Goal: Communication & Community: Connect with others

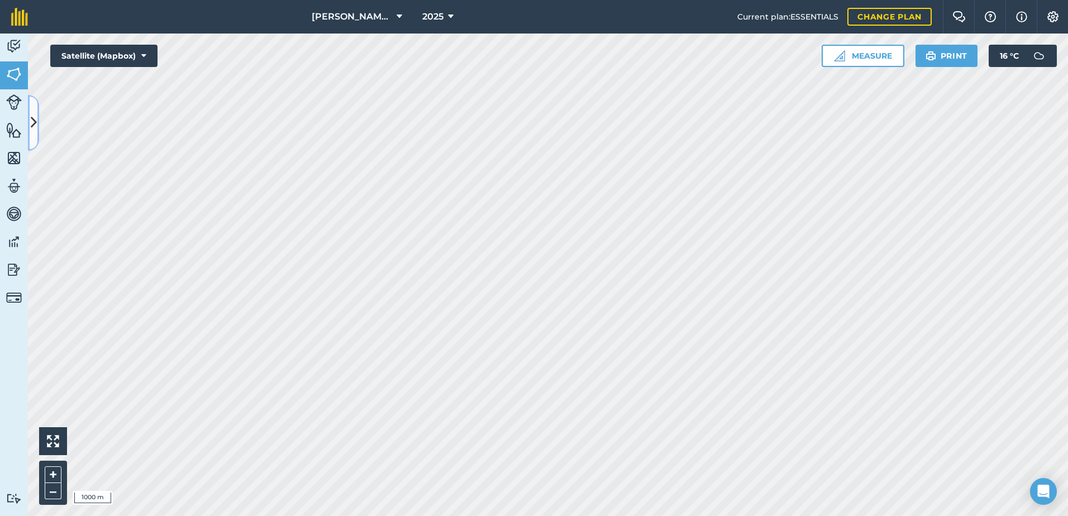
click at [36, 137] on button at bounding box center [33, 123] width 11 height 56
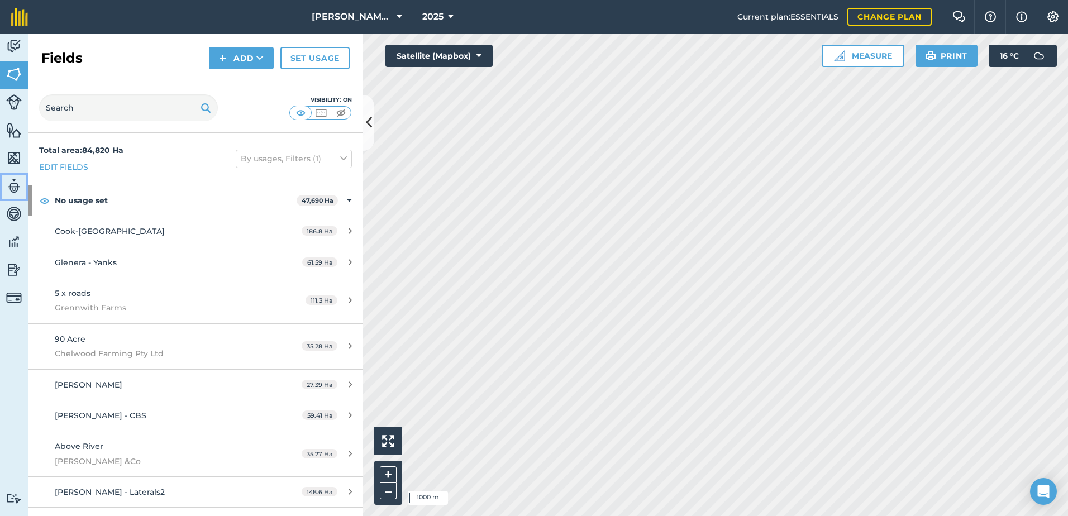
click at [7, 188] on img at bounding box center [14, 186] width 16 height 17
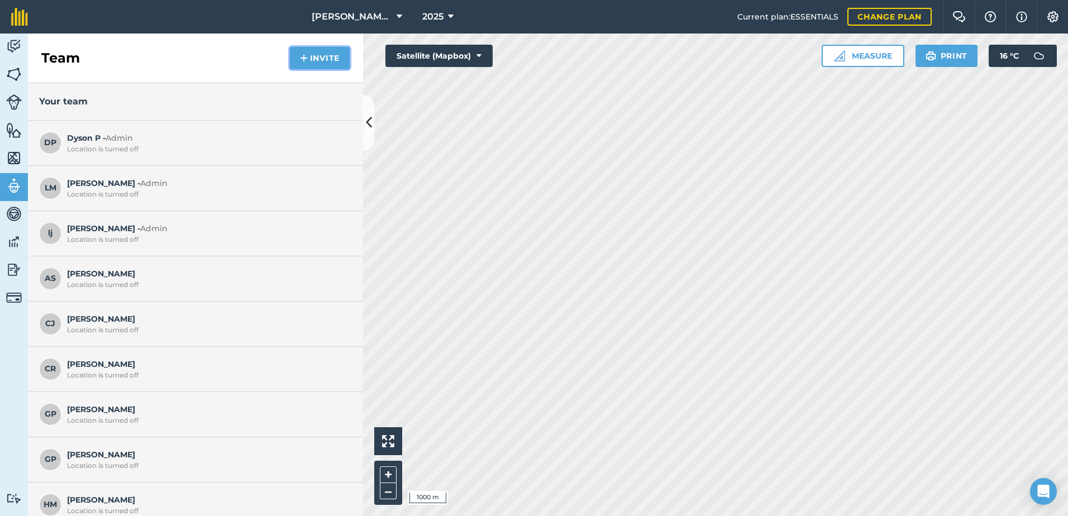
click at [312, 65] on button "Invite" at bounding box center [320, 58] width 60 height 22
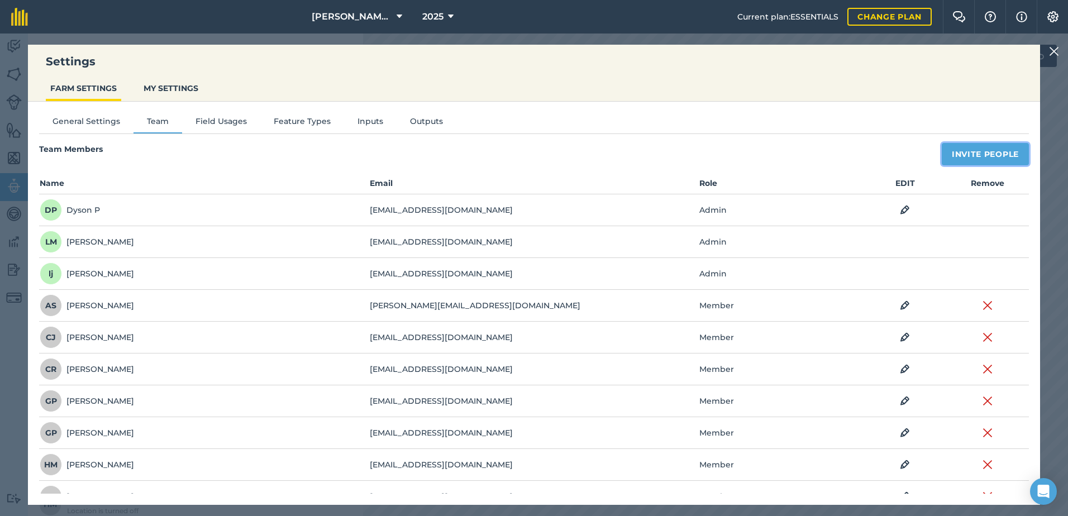
click at [950, 159] on button "Invite People" at bounding box center [985, 154] width 87 height 22
select select "MEMBER"
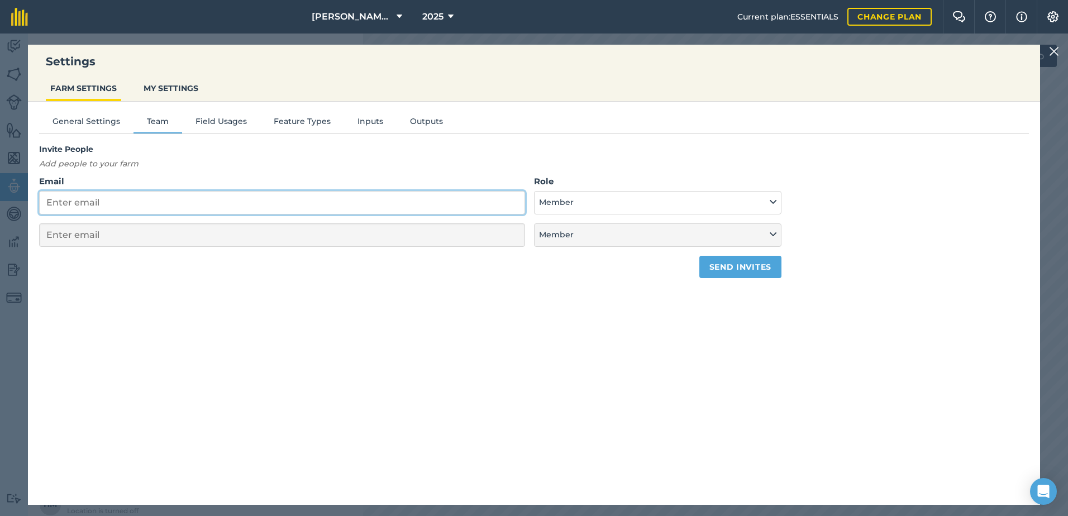
click at [168, 207] on input "Email" at bounding box center [282, 202] width 486 height 23
type input "s"
select select "MEMBER"
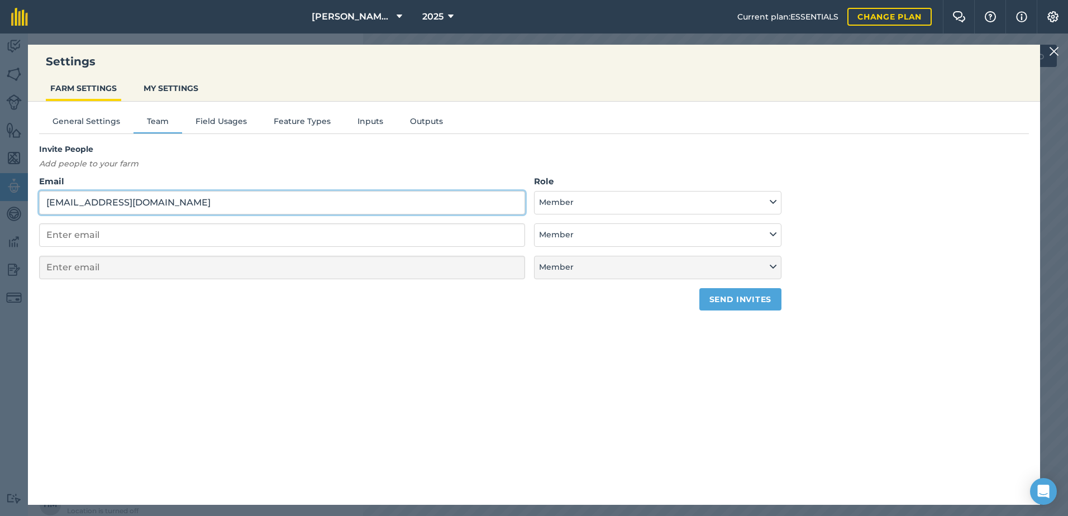
type input "[EMAIL_ADDRESS][DOMAIN_NAME]"
click at [565, 209] on button "Member" at bounding box center [658, 202] width 248 height 23
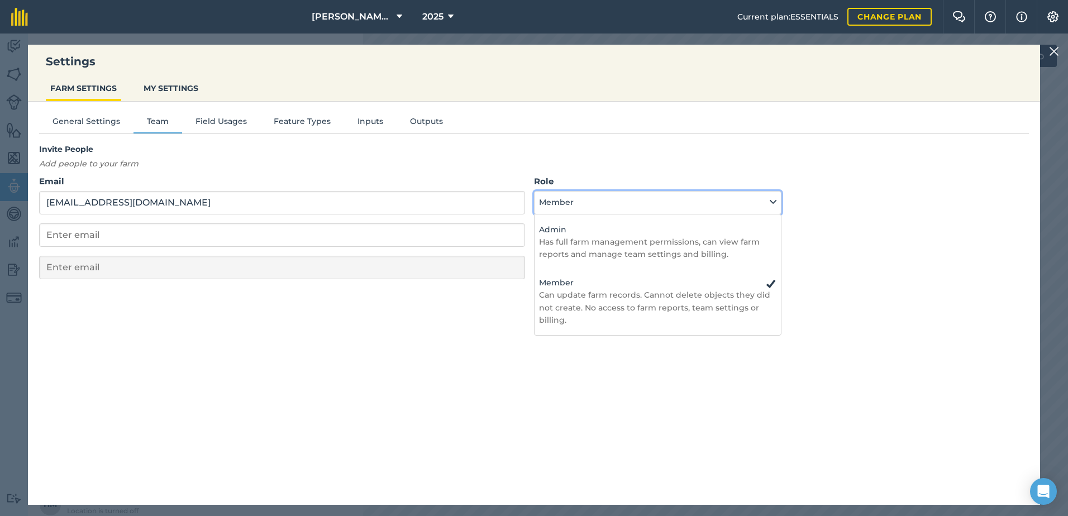
click at [565, 209] on button "Member" at bounding box center [658, 202] width 248 height 23
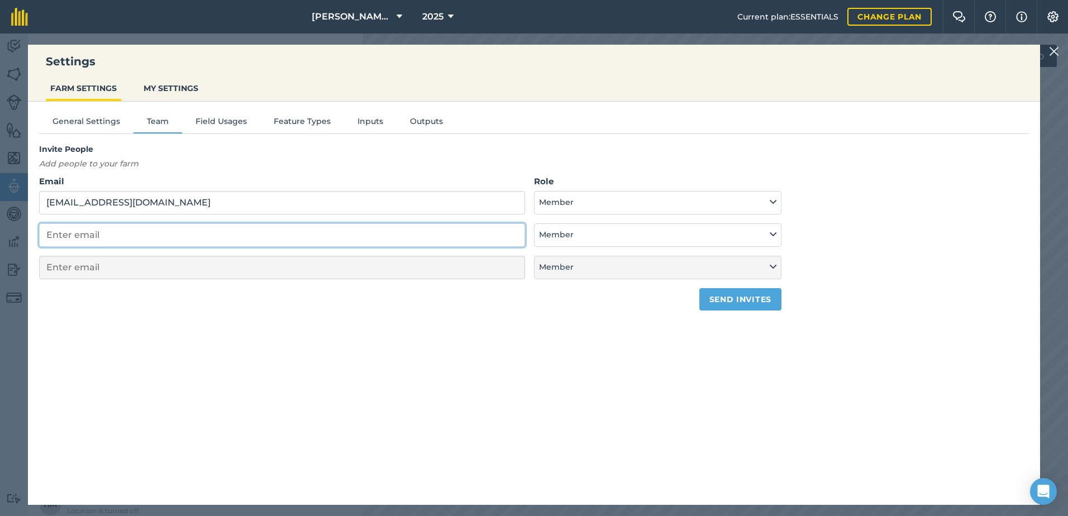
click at [459, 238] on input "email" at bounding box center [282, 234] width 486 height 23
type input "k"
select select "MEMBER"
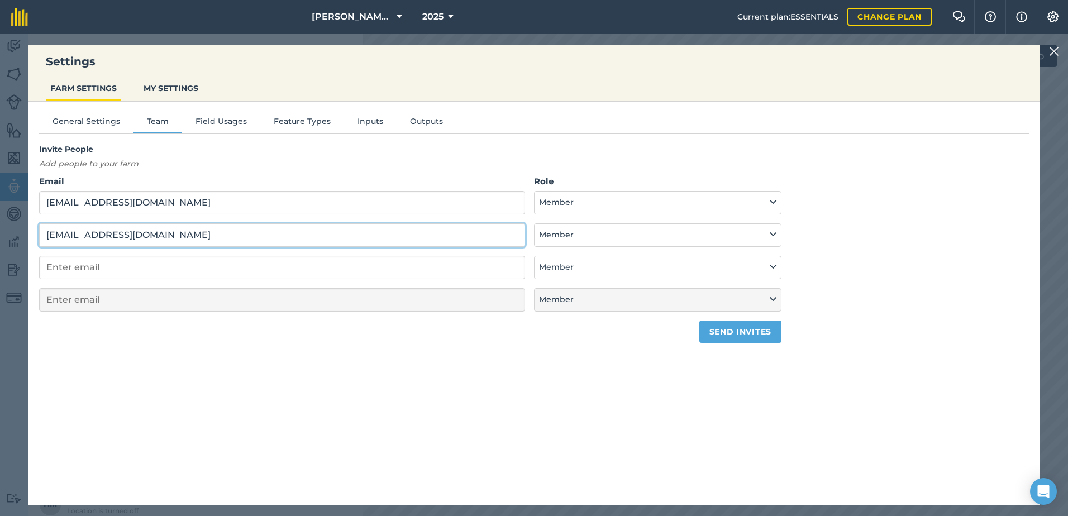
type input "[EMAIL_ADDRESS][DOMAIN_NAME]"
click at [636, 373] on div "General Settings Team Field Usages Feature Types Inputs Outputs Invite People A…" at bounding box center [534, 298] width 1012 height 392
click at [734, 331] on button "Send invites" at bounding box center [740, 332] width 82 height 22
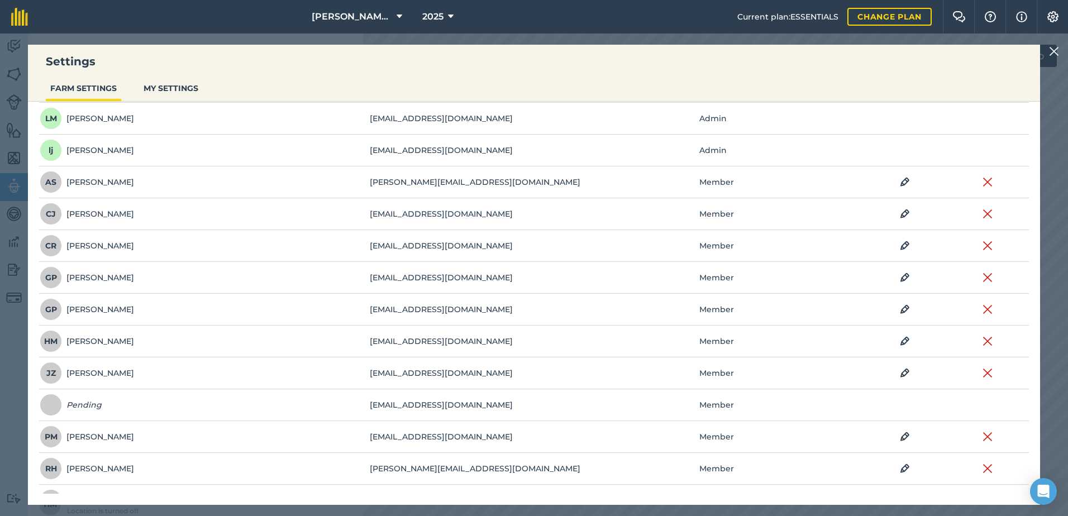
scroll to position [146, 0]
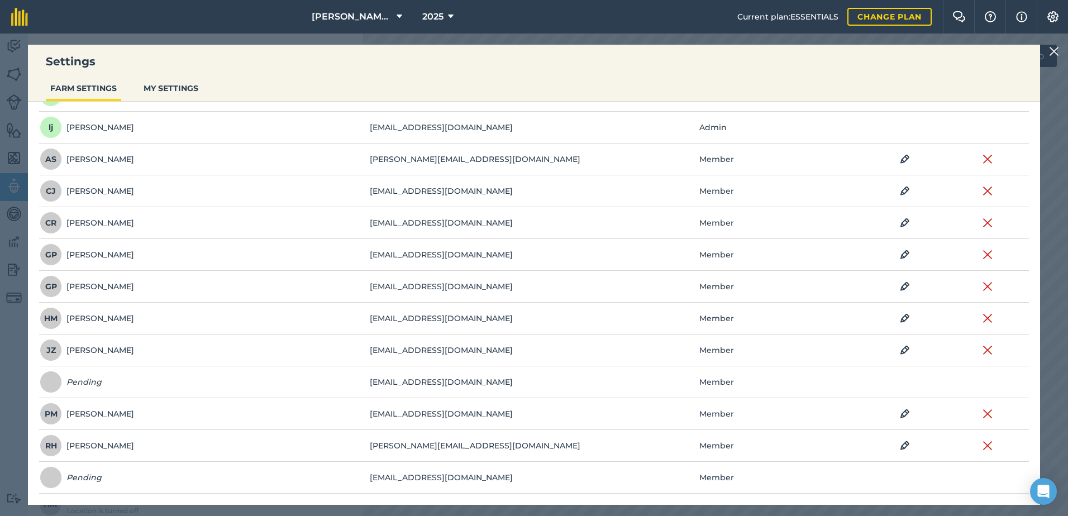
drag, startPoint x: 1052, startPoint y: 53, endPoint x: 1020, endPoint y: 57, distance: 32.2
click at [1052, 53] on img at bounding box center [1054, 51] width 10 height 13
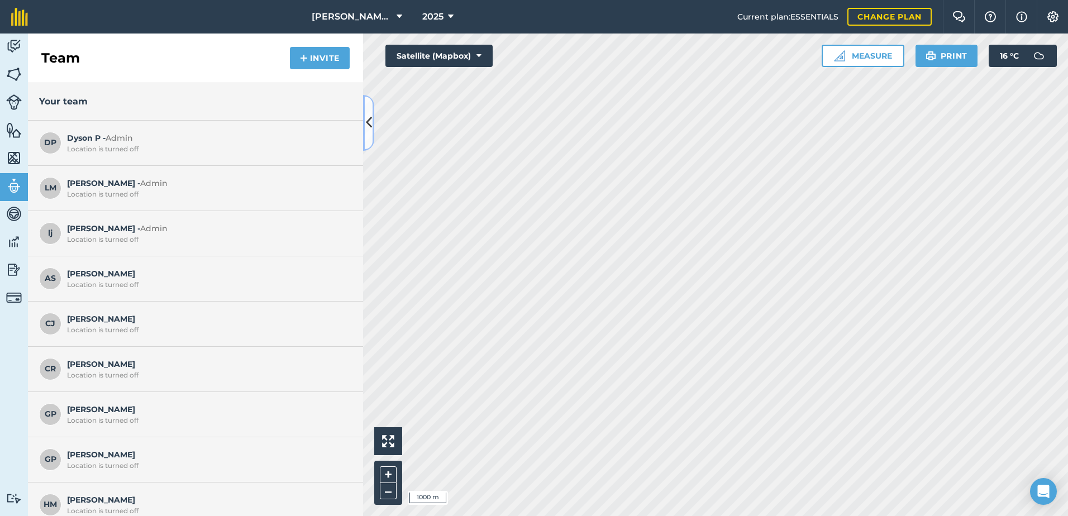
click at [374, 123] on button at bounding box center [368, 123] width 11 height 56
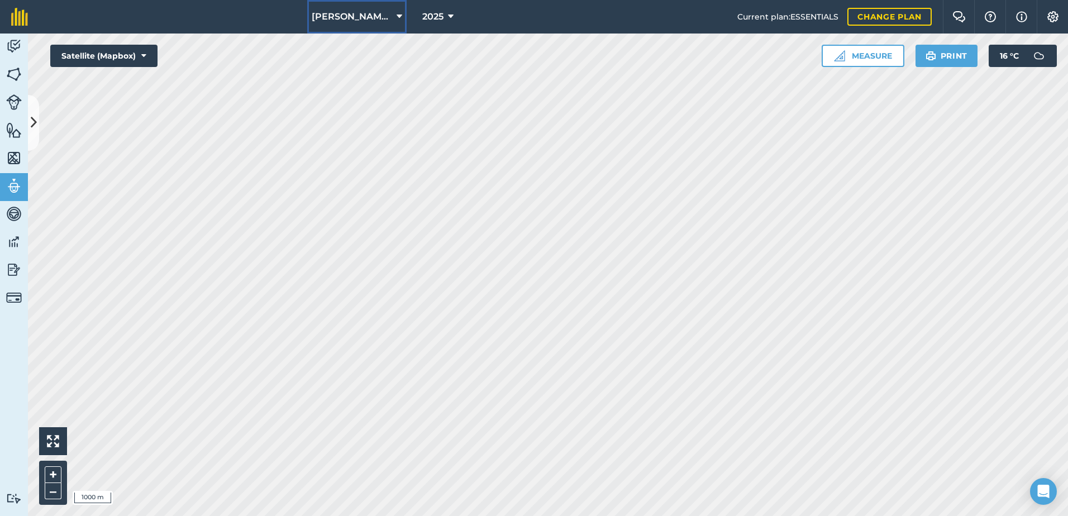
click at [366, 16] on span "[PERSON_NAME] ASAHI PADDOCKS" at bounding box center [352, 16] width 80 height 13
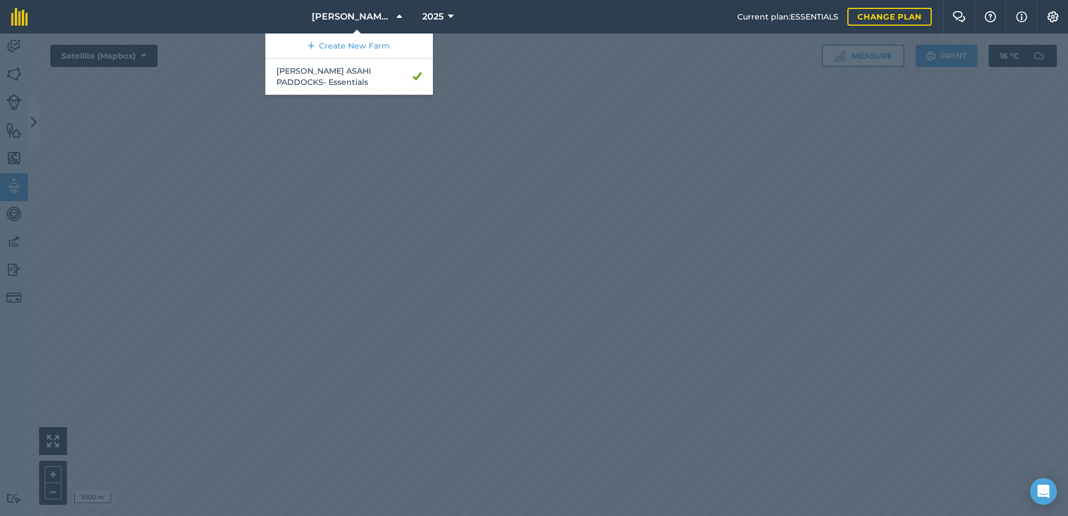
click at [550, 54] on div at bounding box center [534, 275] width 1068 height 483
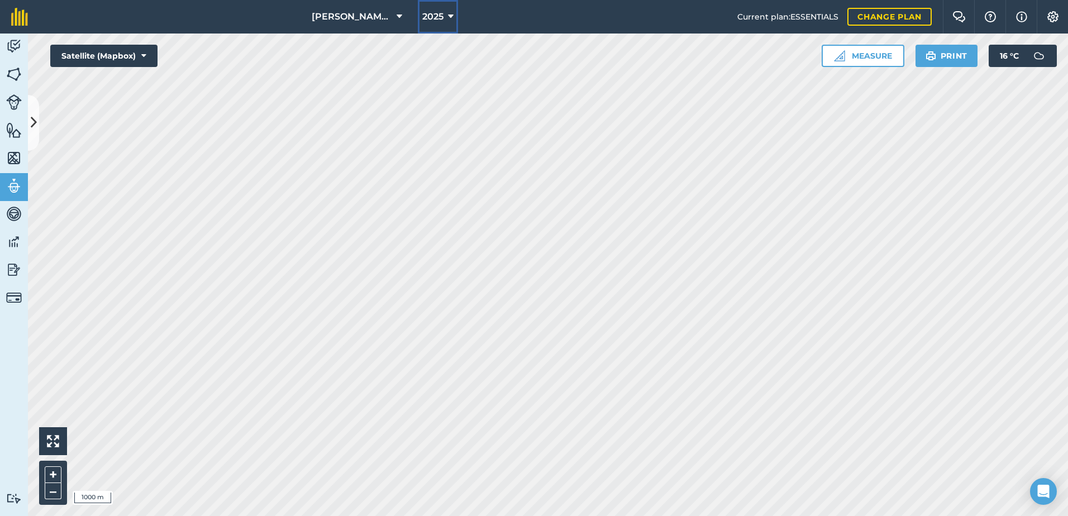
click at [451, 23] on button "2025" at bounding box center [438, 17] width 40 height 34
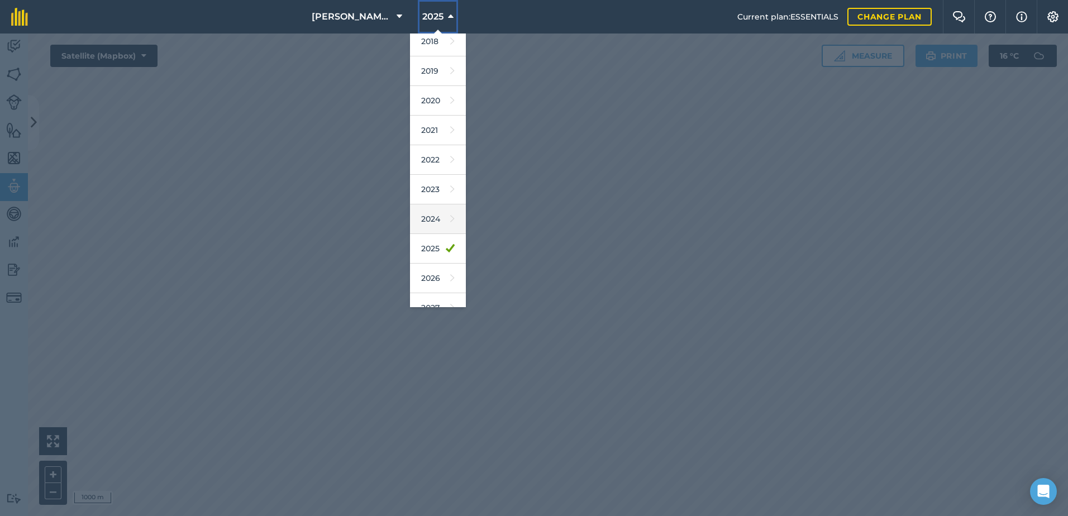
scroll to position [52, 0]
click at [538, 210] on div at bounding box center [534, 275] width 1068 height 483
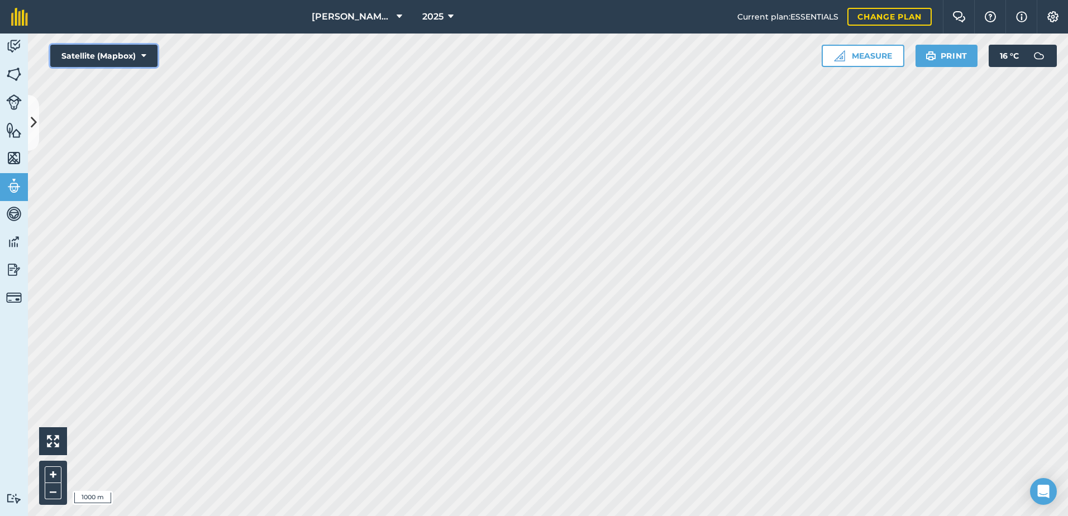
click at [107, 59] on button "Satellite (Mapbox)" at bounding box center [103, 56] width 107 height 22
